Goal: Transaction & Acquisition: Purchase product/service

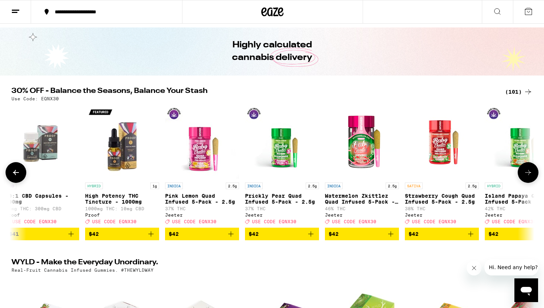
scroll to position [0, 6492]
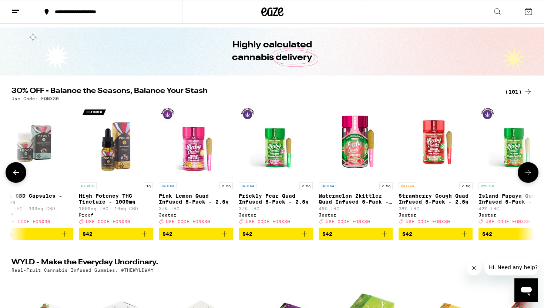
click at [391, 238] on button "$42" at bounding box center [356, 234] width 74 height 13
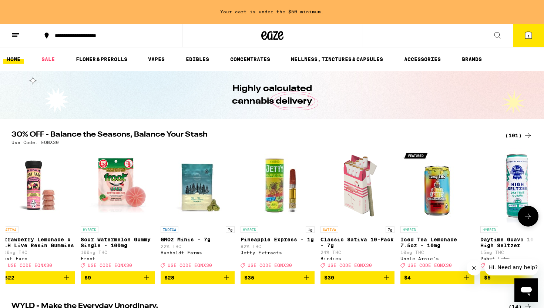
scroll to position [0, 0]
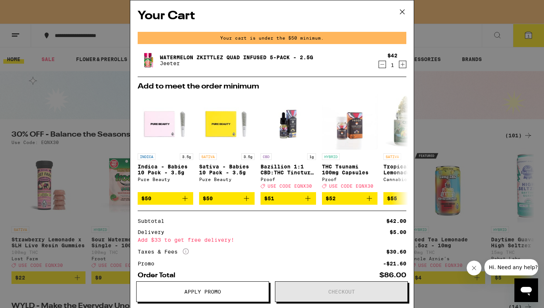
click at [404, 12] on icon at bounding box center [402, 11] width 11 height 11
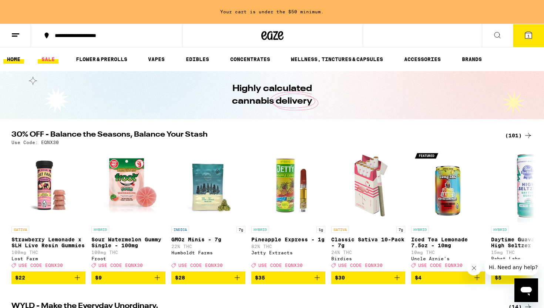
click at [47, 63] on link "SALE" at bounding box center [48, 59] width 21 height 9
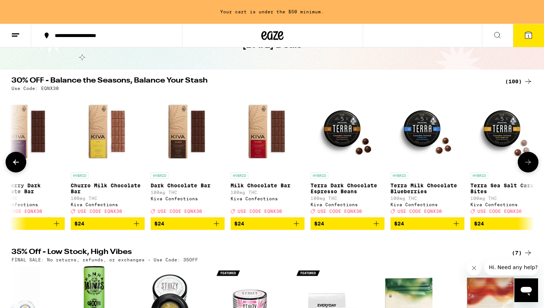
scroll to position [0, 3275]
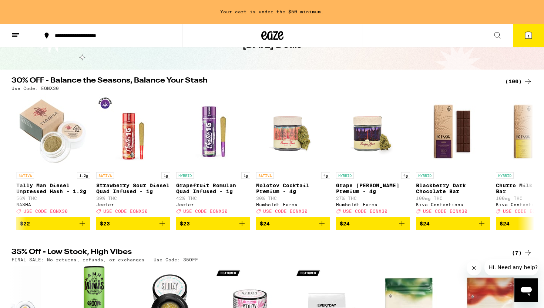
click at [19, 34] on icon at bounding box center [15, 35] width 9 height 9
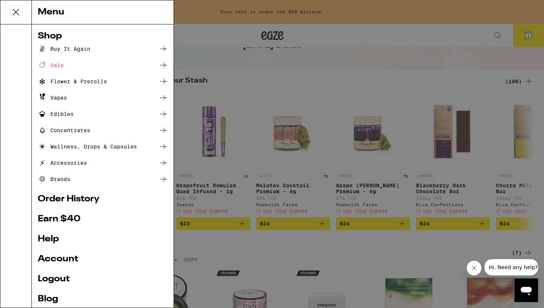
click at [64, 80] on div "Flower & Prerolls" at bounding box center [72, 81] width 69 height 9
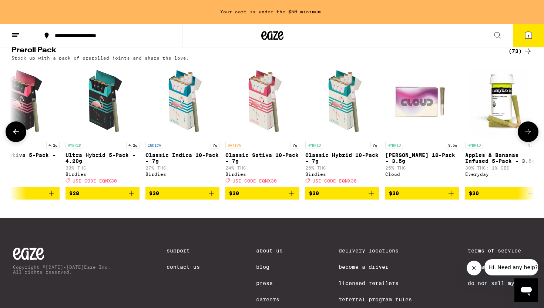
scroll to position [580, 0]
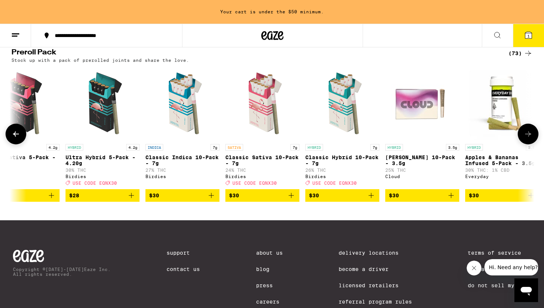
click at [370, 200] on icon "Add to bag" at bounding box center [371, 195] width 9 height 9
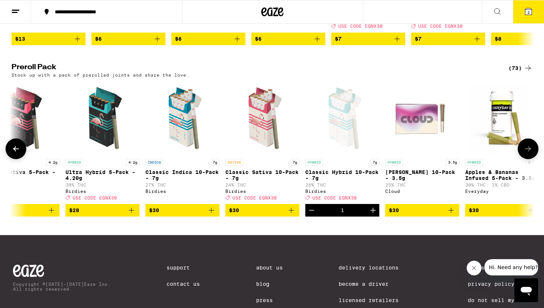
scroll to position [536, 0]
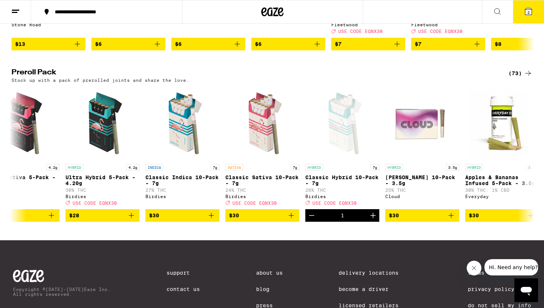
click at [537, 13] on button "2" at bounding box center [528, 11] width 31 height 23
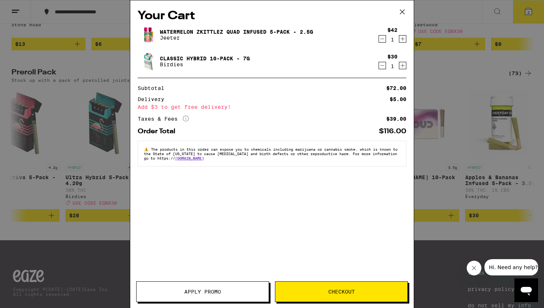
click at [178, 291] on span "Apply Promo" at bounding box center [203, 291] width 132 height 5
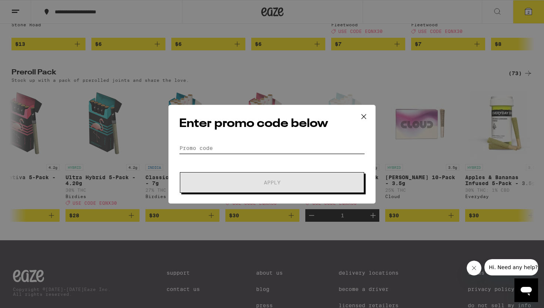
click at [239, 148] on input "Promo Code" at bounding box center [272, 148] width 186 height 11
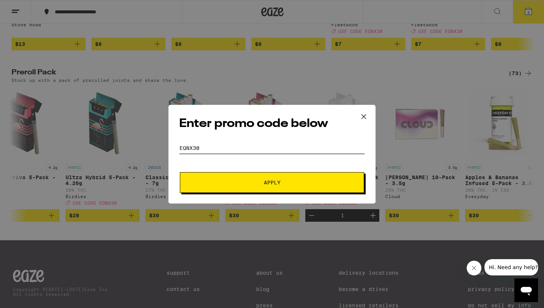
type input "eqnx30"
click at [251, 184] on span "Apply" at bounding box center [272, 182] width 133 height 5
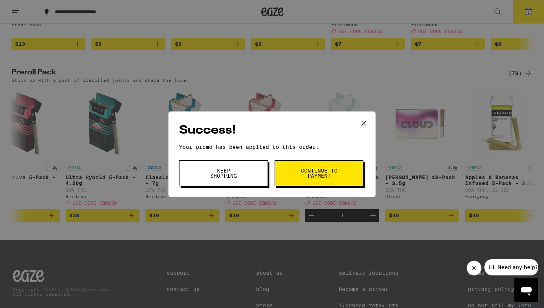
click at [325, 170] on span "Continue to payment" at bounding box center [319, 173] width 38 height 10
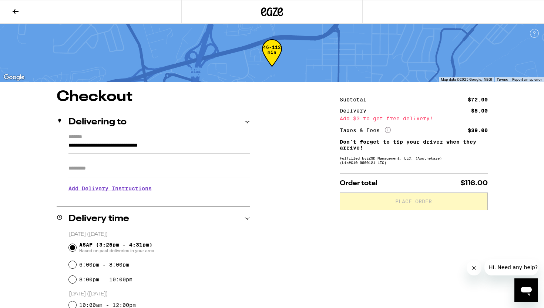
click at [104, 171] on input "Apt/Suite" at bounding box center [159, 169] width 181 height 18
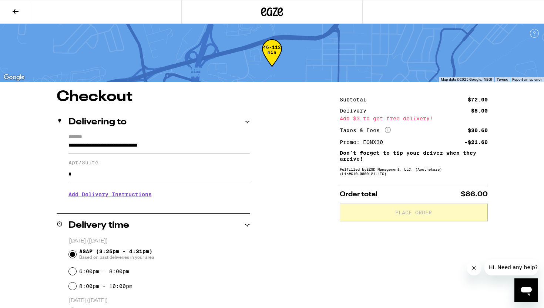
type input "*"
click at [284, 223] on div "**********" at bounding box center [272, 302] width 533 height 424
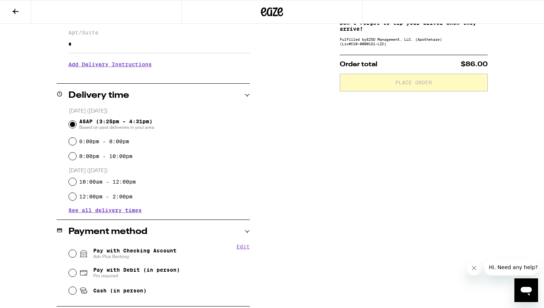
scroll to position [173, 0]
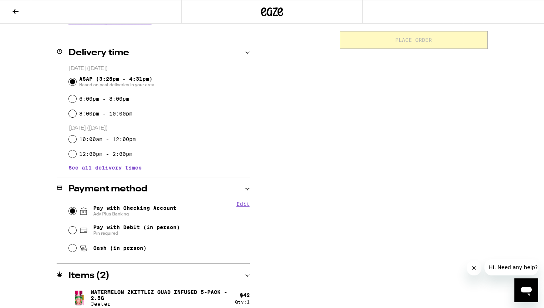
click at [71, 215] on input "Pay with Checking Account Adv Plus Banking" at bounding box center [72, 210] width 7 height 7
radio input "true"
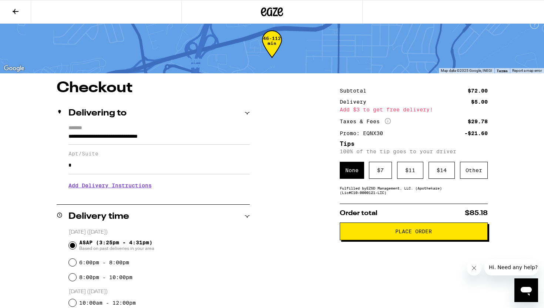
scroll to position [0, 0]
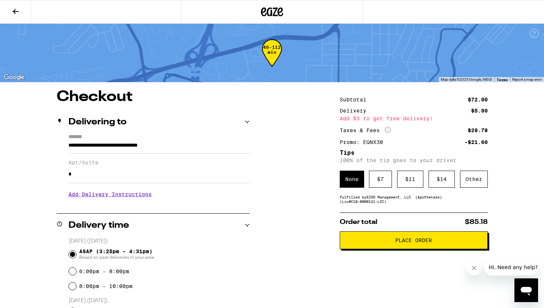
click at [14, 10] on icon at bounding box center [16, 11] width 6 height 5
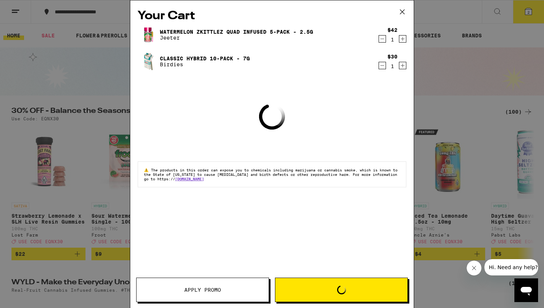
click at [402, 11] on icon at bounding box center [402, 11] width 11 height 11
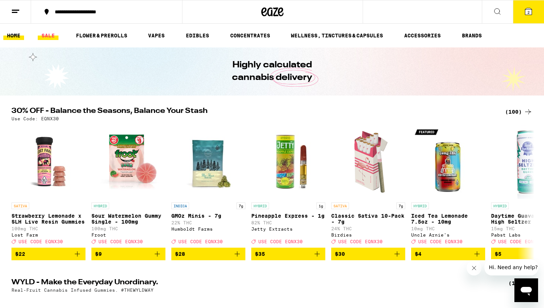
click at [43, 36] on link "SALE" at bounding box center [48, 35] width 21 height 9
click at [52, 37] on link "SALE" at bounding box center [48, 35] width 21 height 9
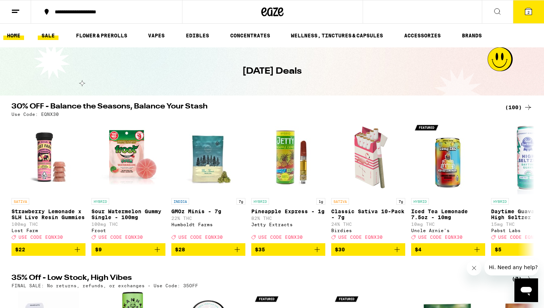
click at [17, 34] on link "HOME" at bounding box center [13, 35] width 21 height 9
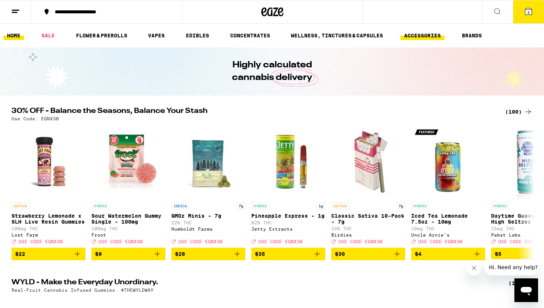
click at [432, 34] on link "ACCESSORIES" at bounding box center [423, 35] width 44 height 9
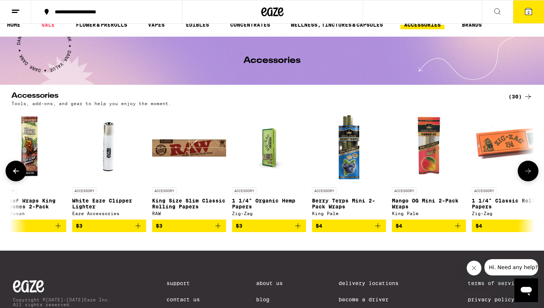
scroll to position [0, 258]
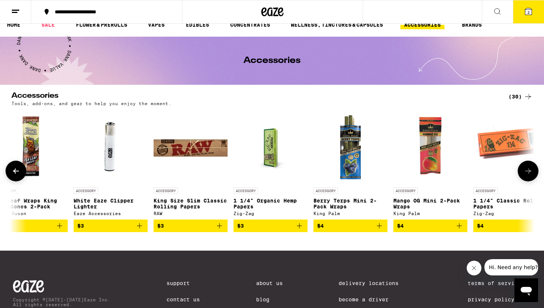
click at [220, 230] on icon "Add to bag" at bounding box center [219, 225] width 9 height 9
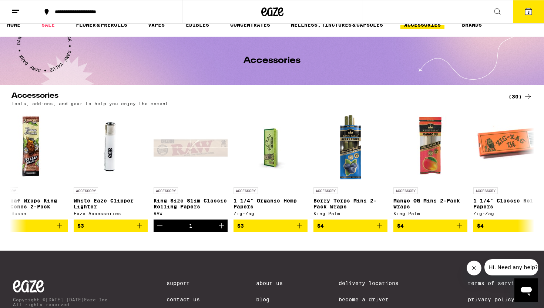
click at [524, 18] on button "3" at bounding box center [528, 11] width 31 height 23
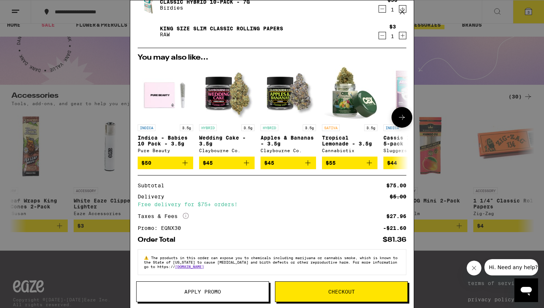
scroll to position [64, 0]
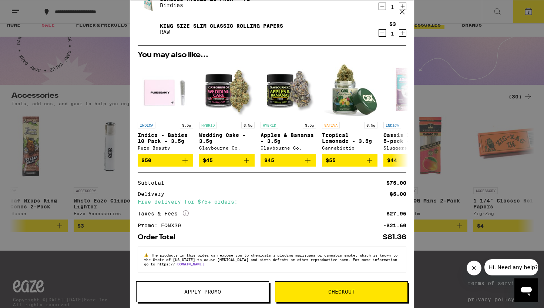
click at [323, 289] on span "Checkout" at bounding box center [342, 291] width 132 height 5
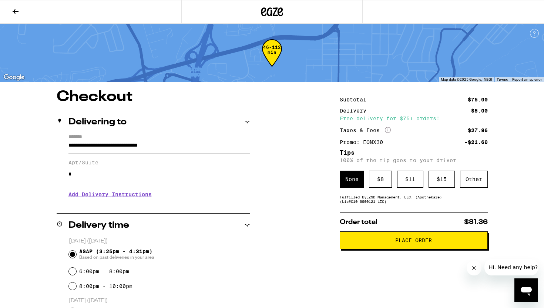
click at [386, 243] on span "Place Order" at bounding box center [414, 240] width 136 height 5
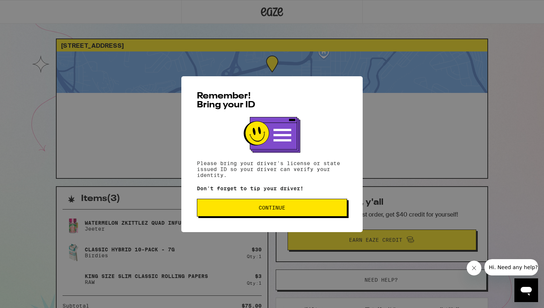
click at [283, 210] on span "Continue" at bounding box center [272, 207] width 27 height 5
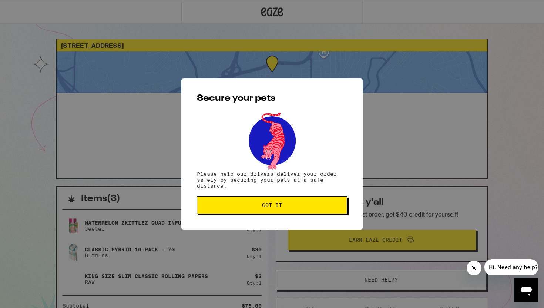
click at [281, 207] on span "Got it" at bounding box center [272, 205] width 20 height 5
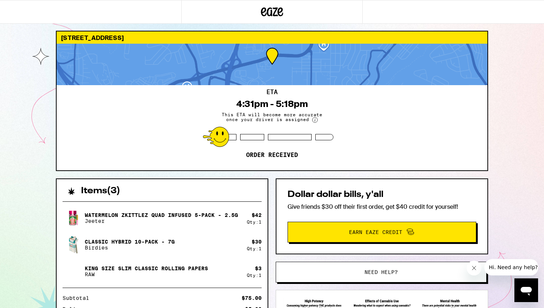
scroll to position [10, 0]
